Goal: Task Accomplishment & Management: Complete application form

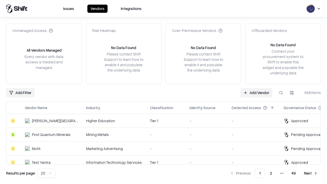
click at [256, 92] on link "Add Vendor" at bounding box center [256, 92] width 32 height 9
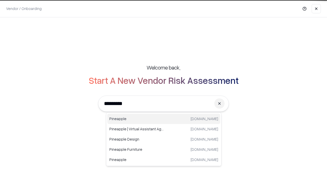
click at [164, 119] on div "Pineapple [DOMAIN_NAME]" at bounding box center [163, 119] width 113 height 10
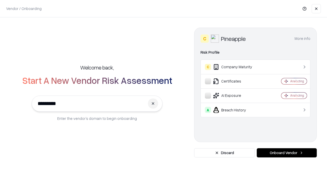
type input "*********"
click at [286, 153] on button "Onboard Vendor" at bounding box center [287, 152] width 60 height 9
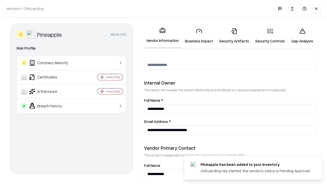
scroll to position [265, 0]
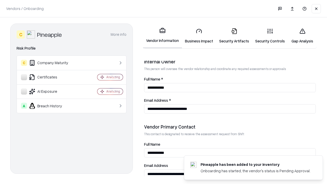
click at [199, 36] on link "Business Impact" at bounding box center [199, 36] width 34 height 24
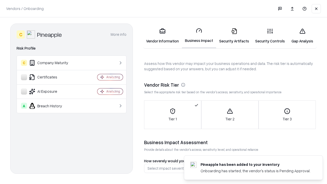
click at [302, 36] on link "Gap Analysis" at bounding box center [302, 36] width 29 height 24
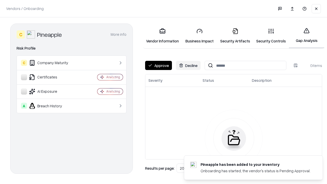
click at [158, 65] on button "Approve" at bounding box center [158, 65] width 27 height 9
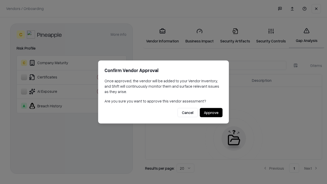
click at [211, 112] on button "Approve" at bounding box center [211, 112] width 23 height 9
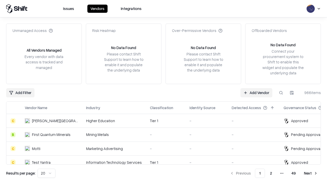
type input "*********"
click at [256, 92] on link "Add Vendor" at bounding box center [256, 92] width 32 height 9
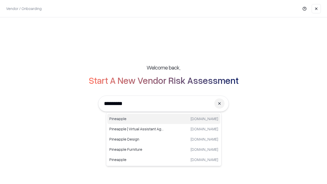
click at [164, 119] on div "Pineapple [DOMAIN_NAME]" at bounding box center [163, 119] width 113 height 10
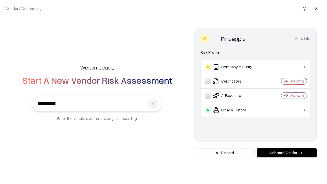
type input "*********"
click at [286, 153] on button "Onboard Vendor" at bounding box center [287, 152] width 60 height 9
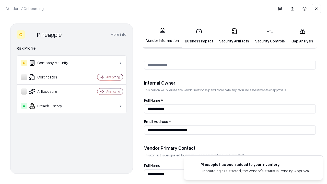
scroll to position [265, 0]
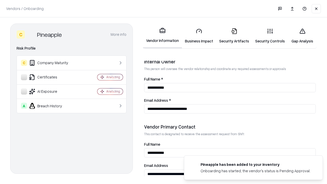
click at [302, 36] on link "Gap Analysis" at bounding box center [302, 36] width 29 height 24
